Goal: Find specific page/section: Find specific page/section

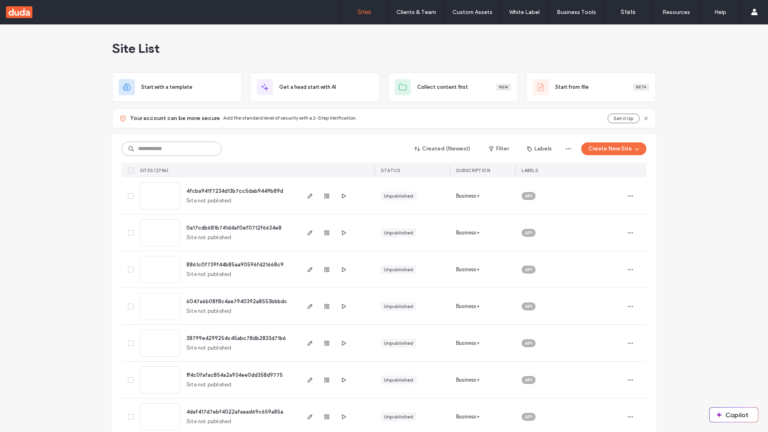
click at [172, 149] on input at bounding box center [172, 149] width 100 height 14
type input "**********"
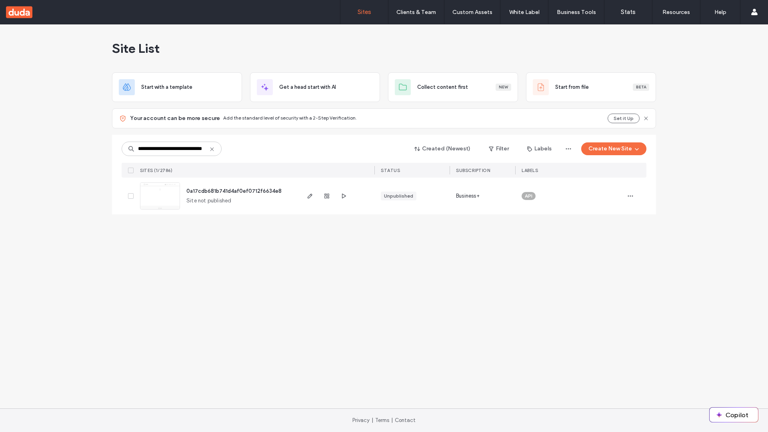
click at [234, 191] on span "0a17cdb681b741d4af0ef0712f6634e8" at bounding box center [233, 191] width 95 height 6
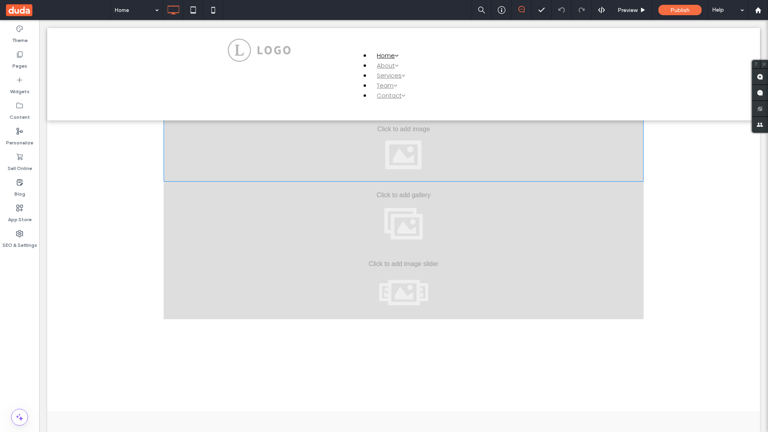
click at [404, 147] on div at bounding box center [404, 147] width 480 height 69
